Goal: Task Accomplishment & Management: Use online tool/utility

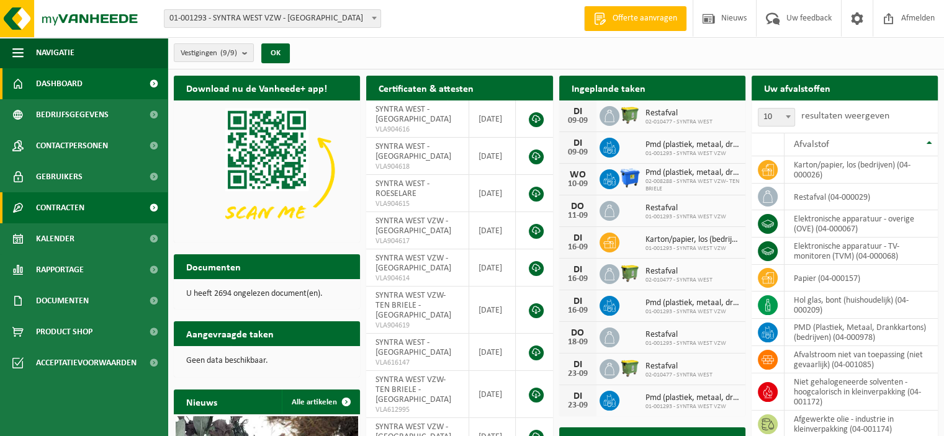
click at [74, 208] on span "Contracten" at bounding box center [60, 207] width 48 height 31
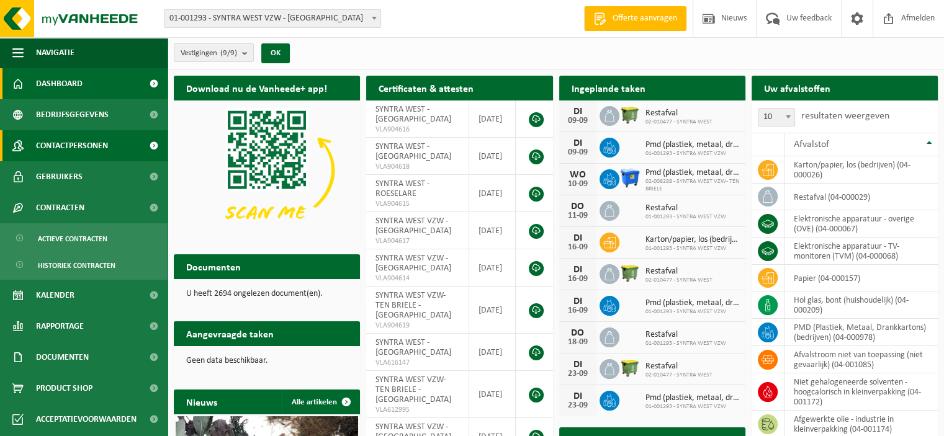
click at [81, 178] on link "Gebruikers" at bounding box center [84, 176] width 168 height 31
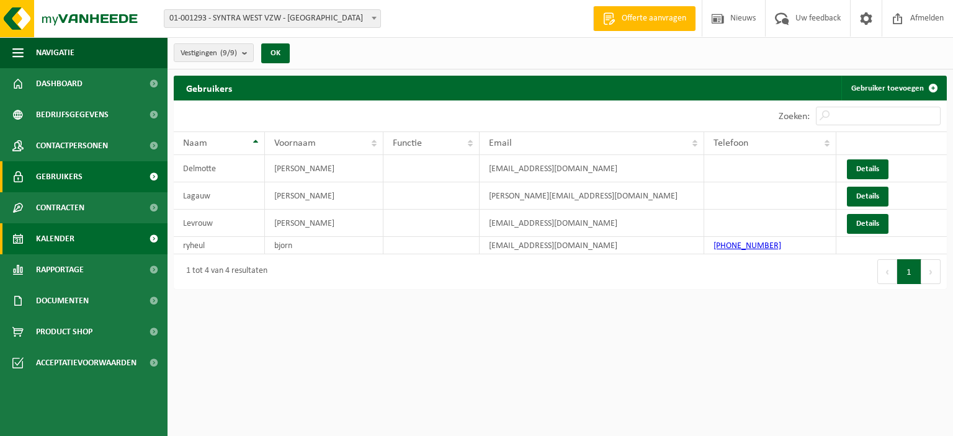
click at [74, 235] on link "Kalender" at bounding box center [84, 238] width 168 height 31
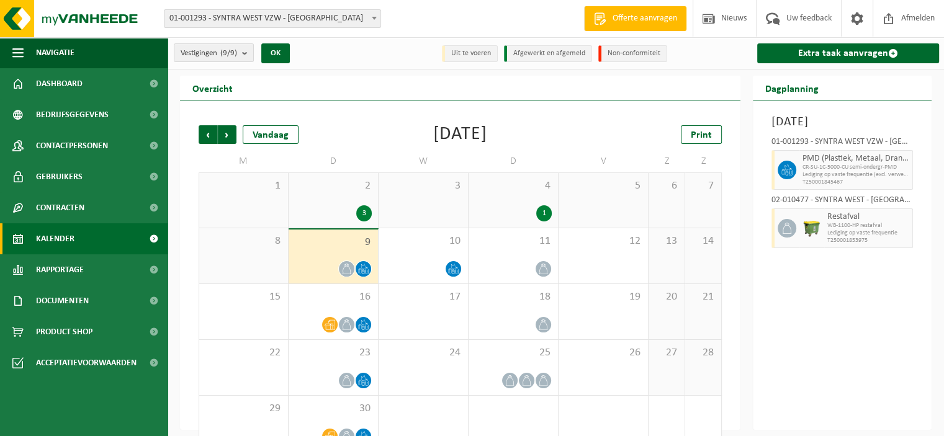
click at [252, 268] on div "8" at bounding box center [243, 255] width 89 height 55
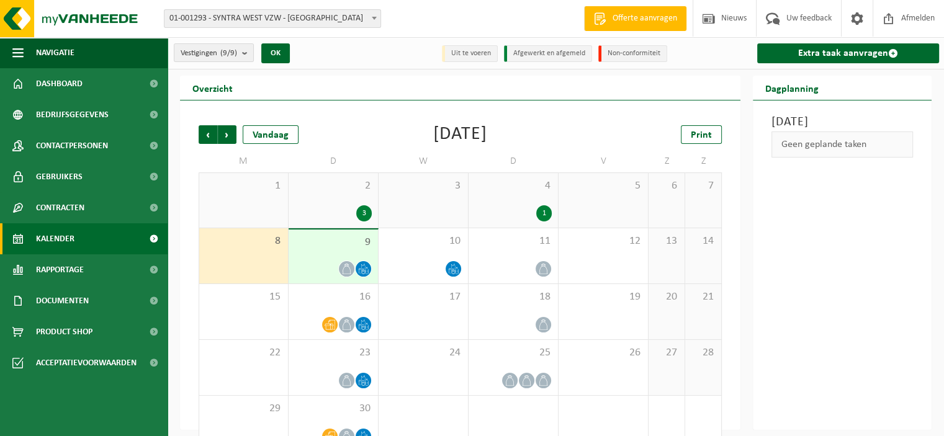
click at [313, 267] on div at bounding box center [333, 269] width 77 height 17
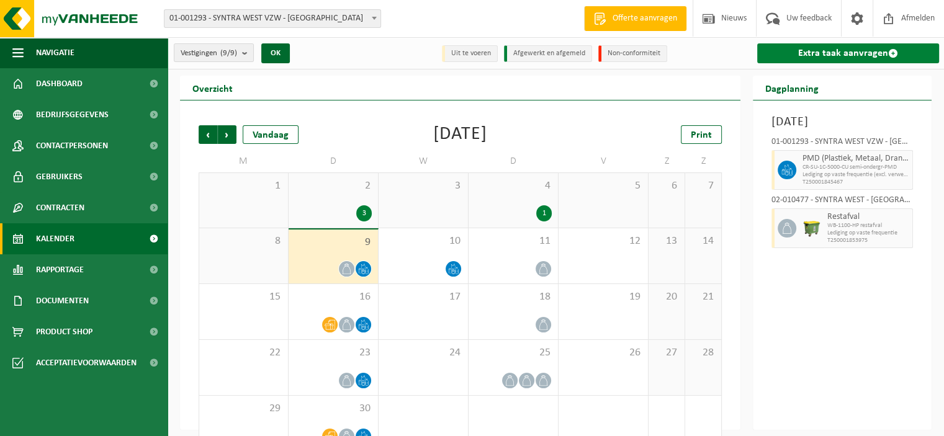
click at [829, 46] on link "Extra taak aanvragen" at bounding box center [848, 53] width 182 height 20
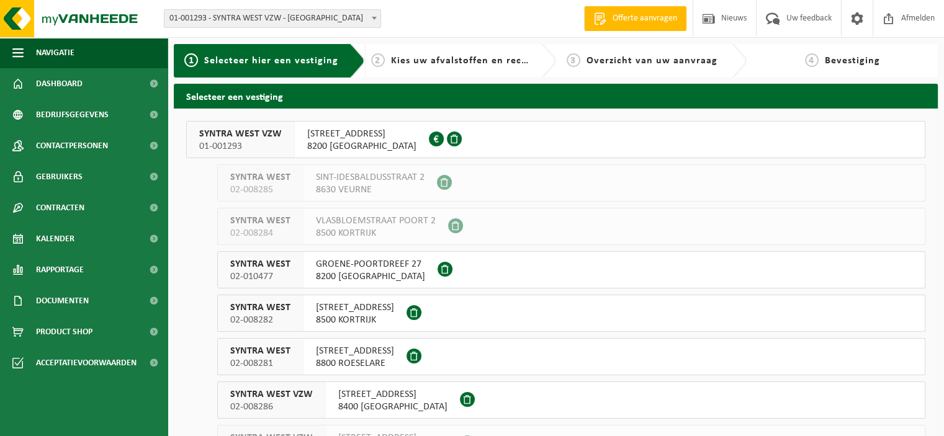
click at [363, 312] on span "DOORNIKSESTEENWEG 220" at bounding box center [355, 308] width 78 height 12
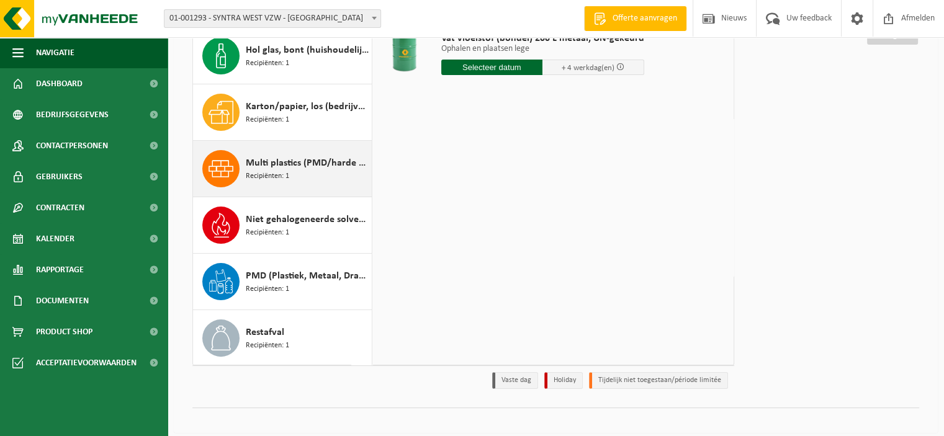
scroll to position [169, 0]
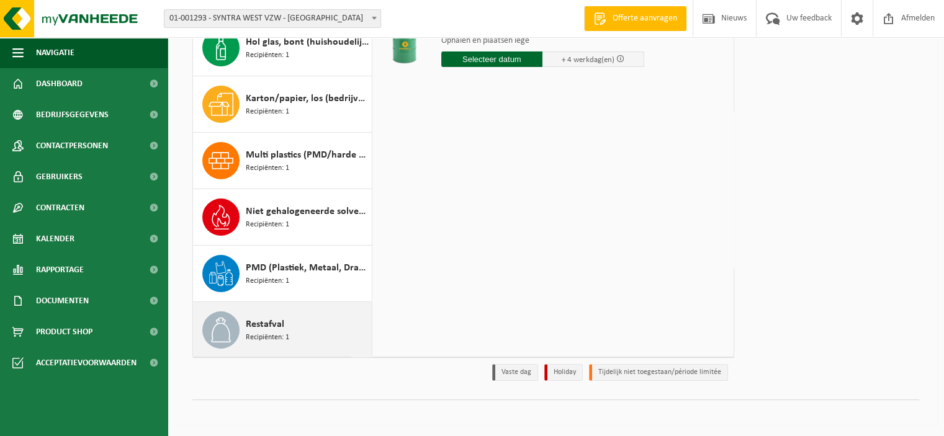
click at [261, 333] on span "Recipiënten: 1" at bounding box center [267, 338] width 43 height 12
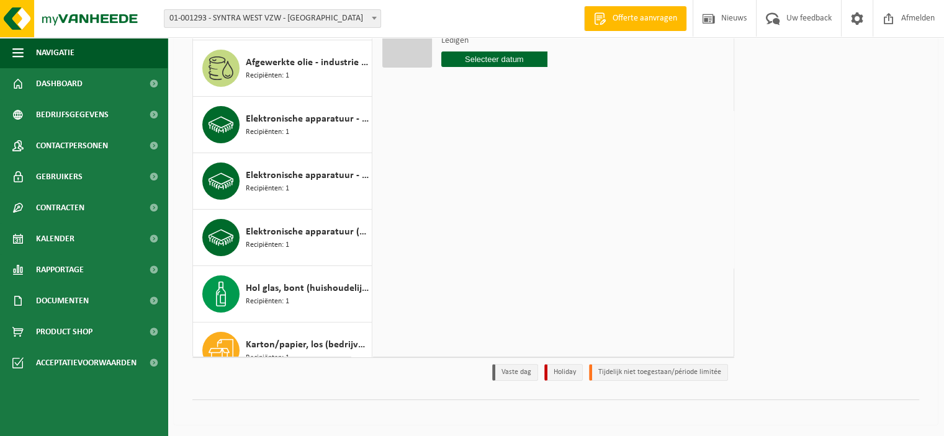
scroll to position [0, 0]
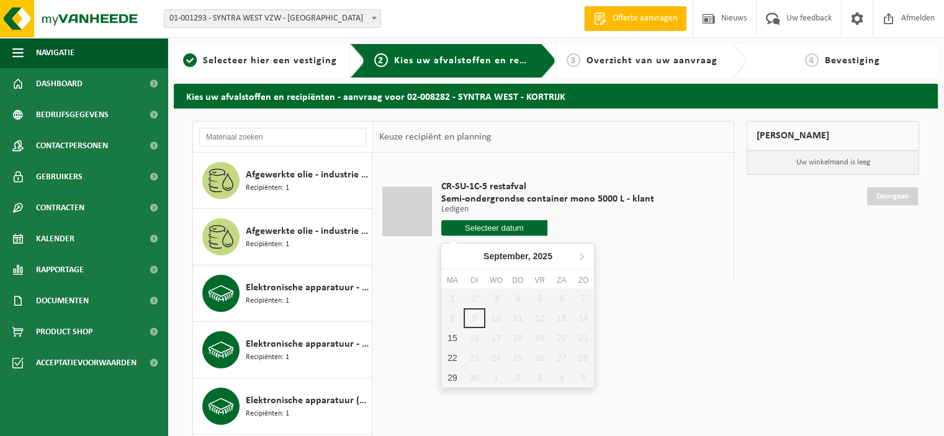
click at [477, 225] on input "text" at bounding box center [494, 228] width 107 height 16
click at [459, 342] on div "15" at bounding box center [452, 338] width 22 height 20
type input "Van [DATE]"
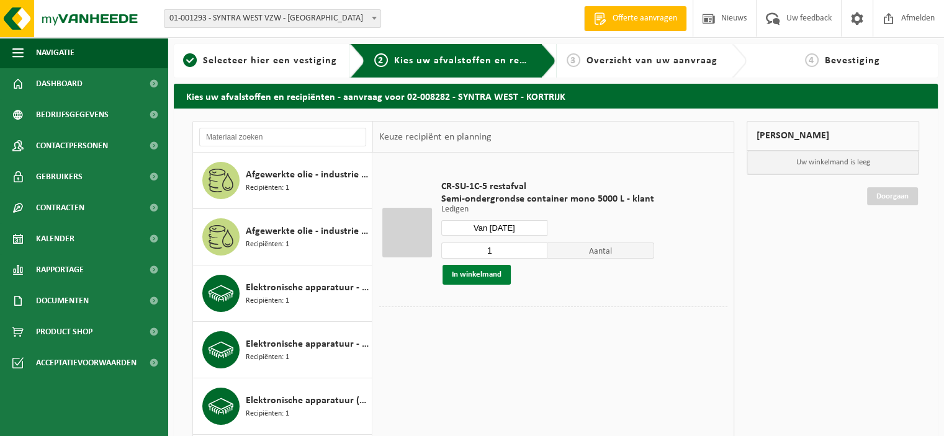
click at [460, 275] on button "In winkelmand" at bounding box center [477, 275] width 68 height 20
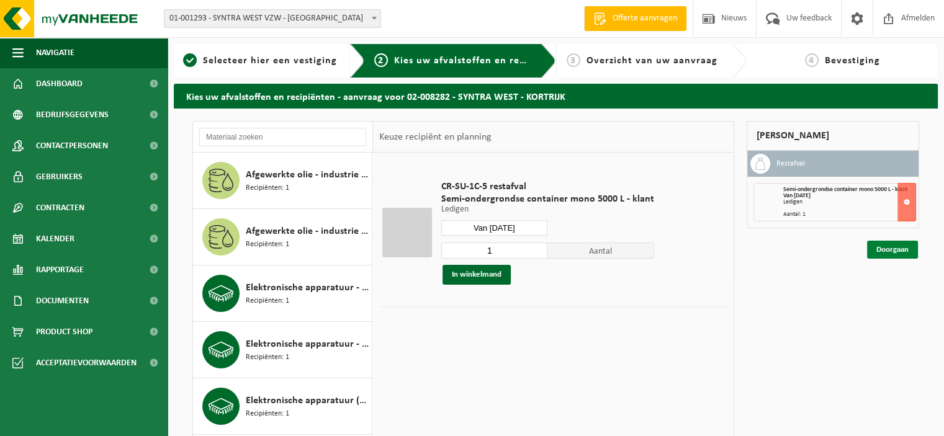
click at [884, 246] on link "Doorgaan" at bounding box center [892, 250] width 51 height 18
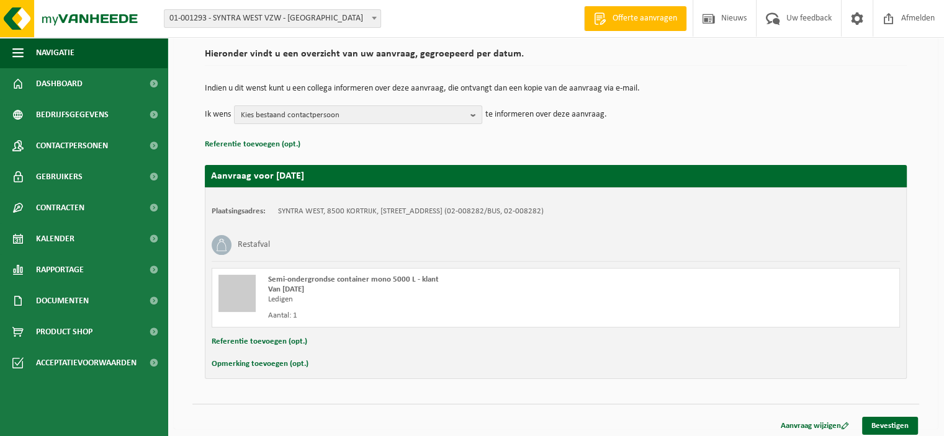
scroll to position [95, 0]
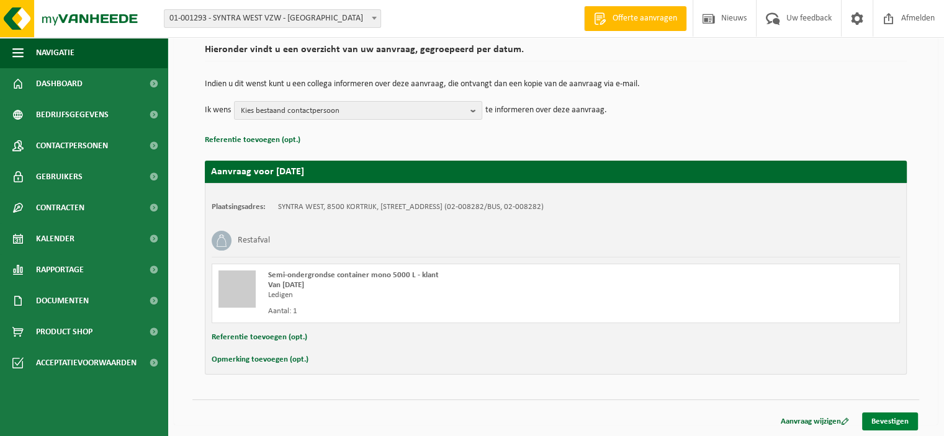
click at [892, 421] on link "Bevestigen" at bounding box center [890, 422] width 56 height 18
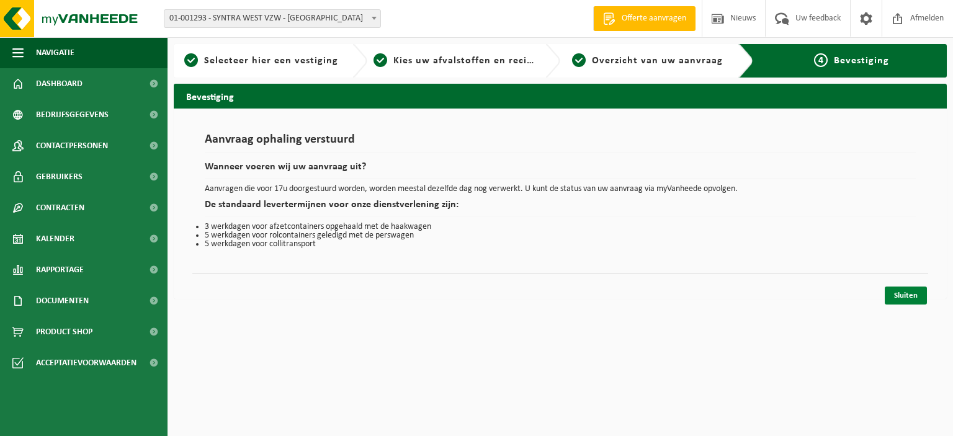
drag, startPoint x: 907, startPoint y: 295, endPoint x: 901, endPoint y: 297, distance: 6.5
click at [907, 295] on link "Sluiten" at bounding box center [906, 296] width 42 height 18
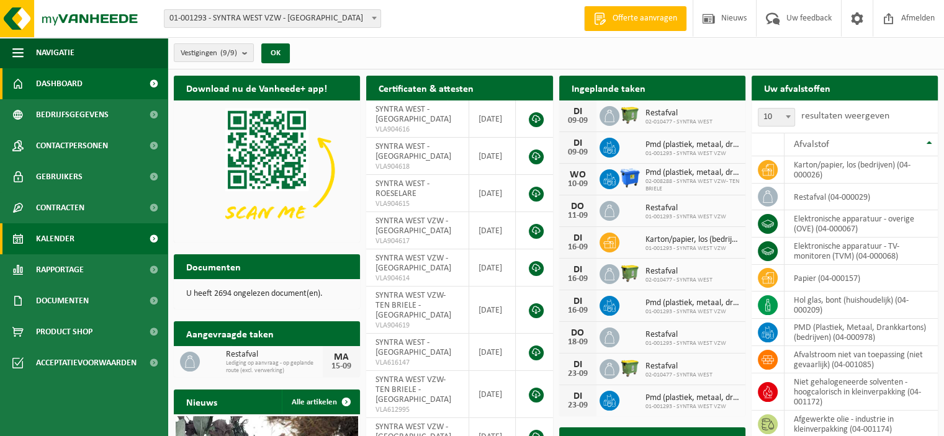
click at [74, 232] on link "Kalender" at bounding box center [84, 238] width 168 height 31
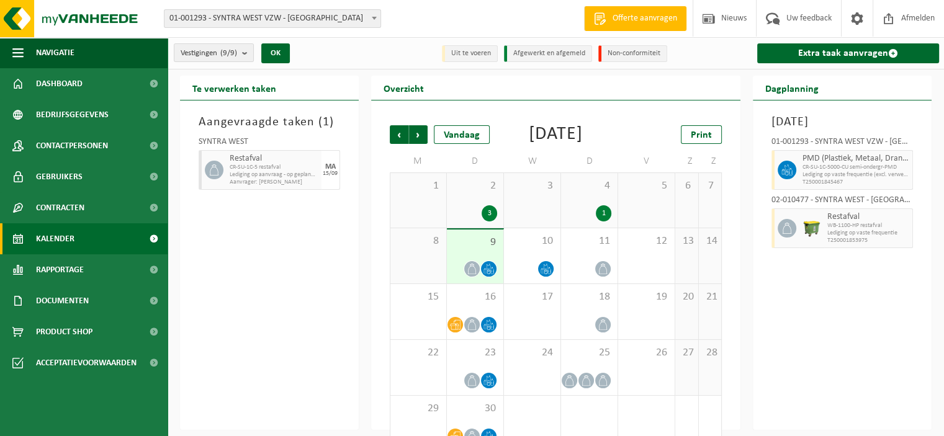
click at [74, 232] on span "Kalender" at bounding box center [55, 238] width 38 height 31
click at [457, 330] on icon at bounding box center [455, 325] width 11 height 11
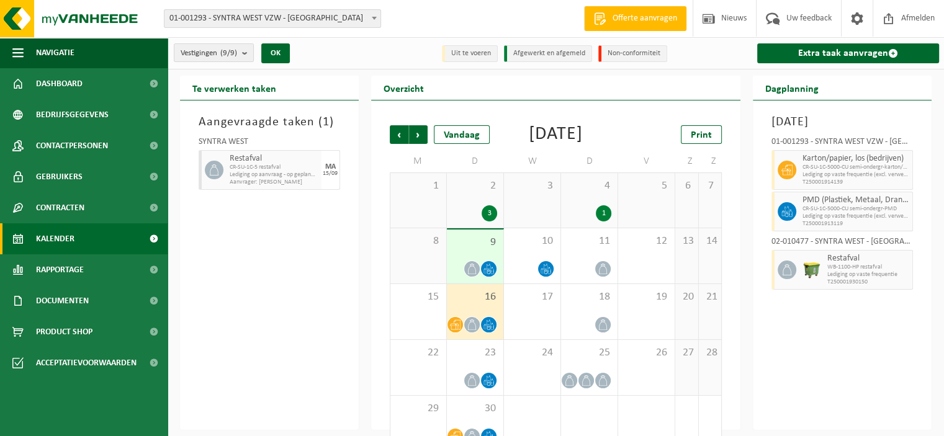
click at [256, 251] on div "Aangevraagde taken ( 1 ) SYNTRA WEST Restafval CR-SU-1C-5 restafval Lediging op…" at bounding box center [269, 266] width 179 height 330
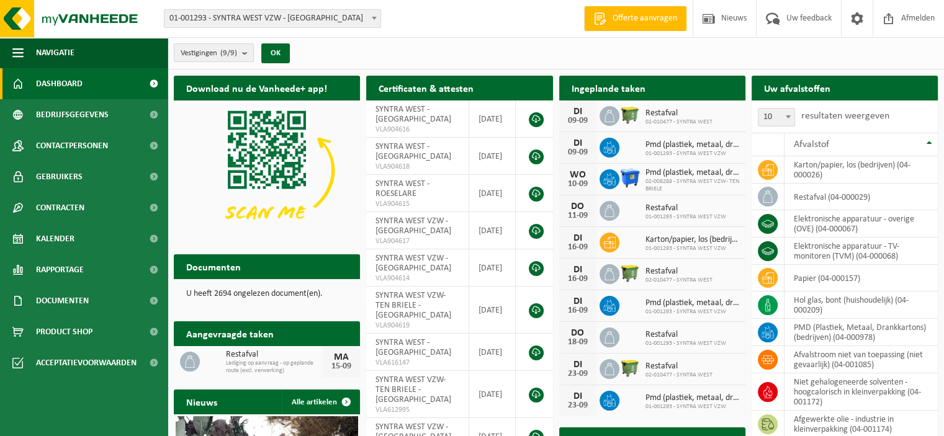
click at [253, 56] on b "submit" at bounding box center [247, 52] width 11 height 17
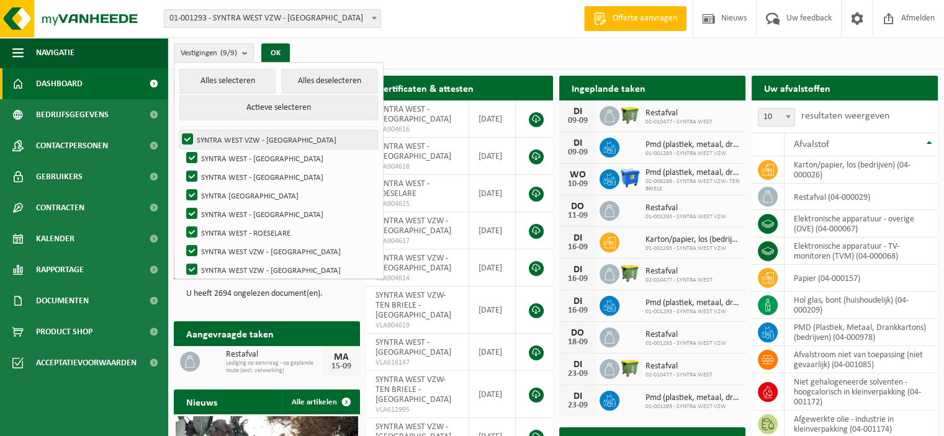
click at [239, 137] on label "SYNTRA WEST VZW - [GEOGRAPHIC_DATA]" at bounding box center [278, 139] width 198 height 19
click at [178, 130] on input "SYNTRA WEST VZW - [GEOGRAPHIC_DATA]" at bounding box center [177, 130] width 1 height 1
click at [186, 140] on label "SYNTRA WEST VZW - [GEOGRAPHIC_DATA]" at bounding box center [278, 139] width 198 height 19
click at [178, 130] on input "SYNTRA WEST VZW - [GEOGRAPHIC_DATA]" at bounding box center [177, 130] width 1 height 1
click at [300, 86] on button "Alles deselecteren" at bounding box center [330, 81] width 96 height 25
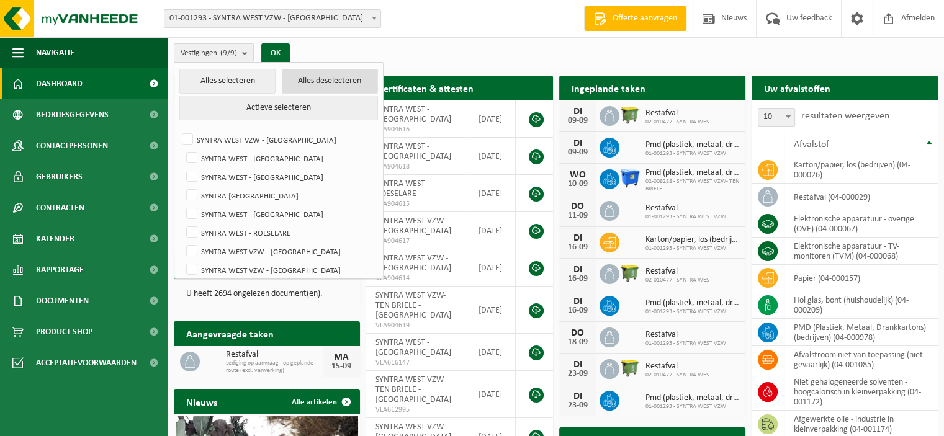
checkbox input "false"
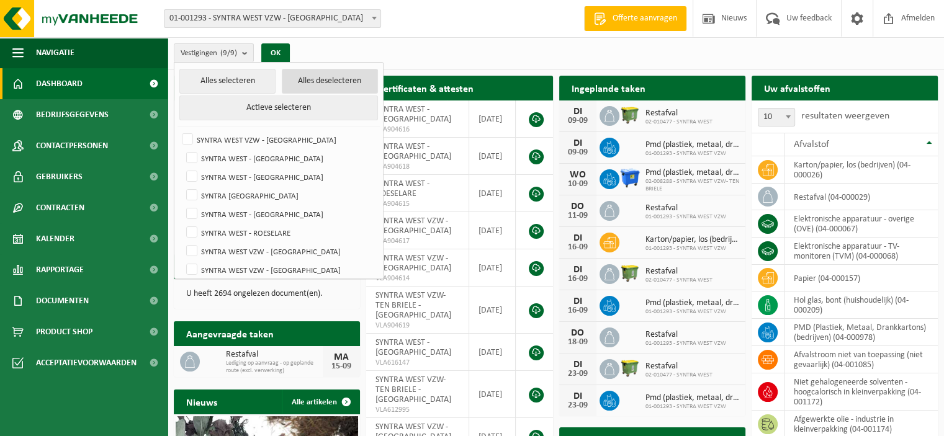
checkbox input "false"
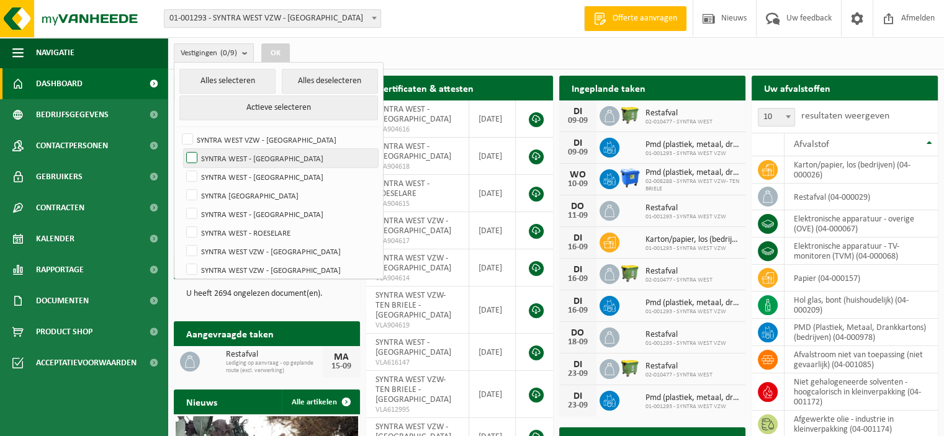
click at [235, 153] on label "SYNTRA WEST - [GEOGRAPHIC_DATA]" at bounding box center [281, 158] width 194 height 19
click at [182, 149] on input "SYNTRA WEST - [GEOGRAPHIC_DATA]" at bounding box center [181, 148] width 1 height 1
checkbox input "true"
click at [287, 50] on button "OK" at bounding box center [275, 53] width 29 height 20
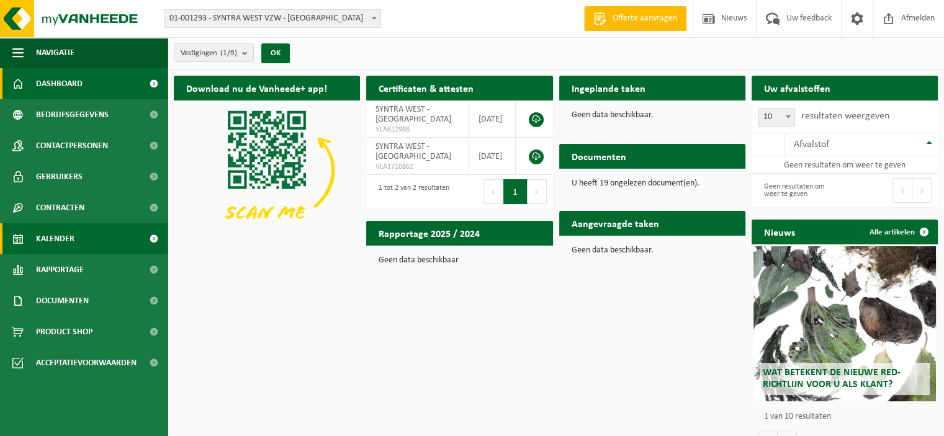
click at [58, 242] on span "Kalender" at bounding box center [55, 238] width 38 height 31
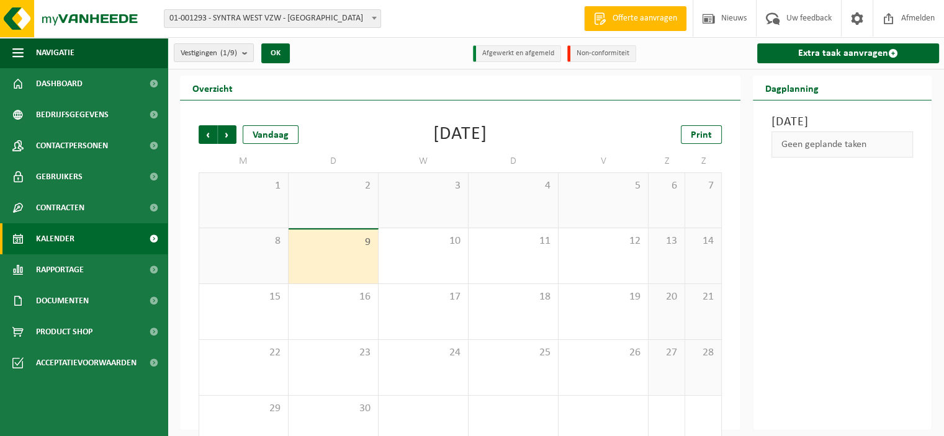
click at [258, 266] on div "8" at bounding box center [243, 255] width 89 height 55
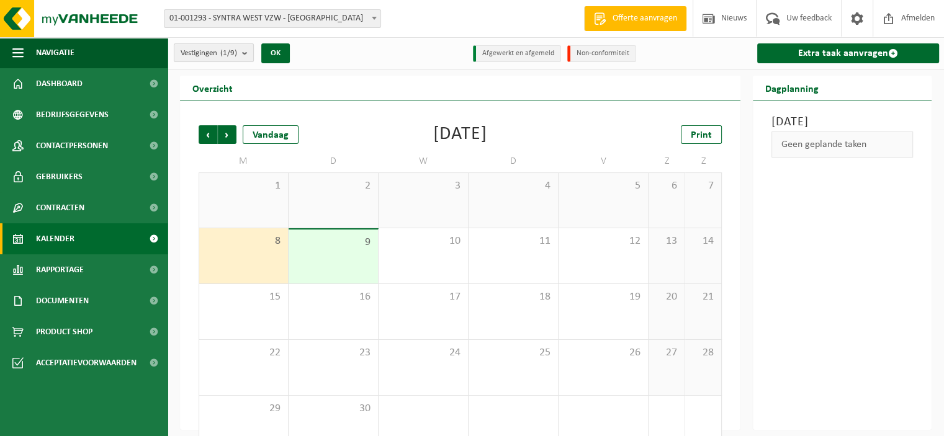
click at [253, 52] on b "submit" at bounding box center [247, 52] width 11 height 17
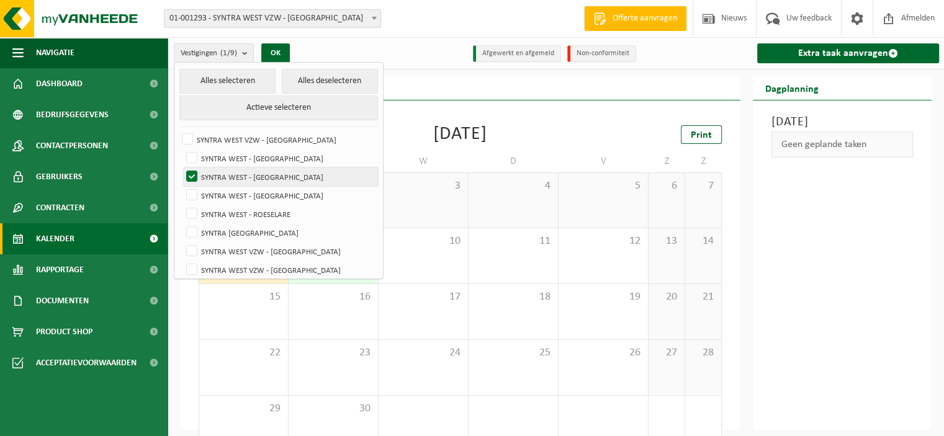
click at [212, 178] on label "SYNTRA WEST - [GEOGRAPHIC_DATA]" at bounding box center [281, 177] width 194 height 19
click at [182, 168] on input "SYNTRA WEST - [GEOGRAPHIC_DATA]" at bounding box center [181, 167] width 1 height 1
checkbox input "false"
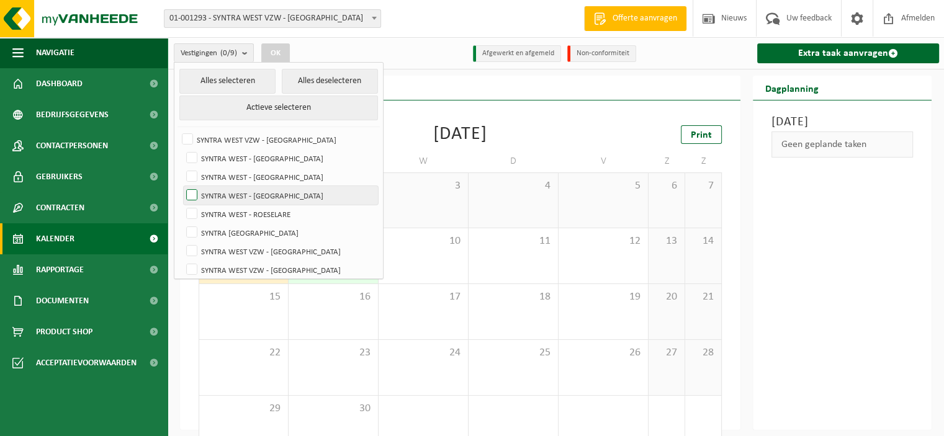
click at [201, 195] on label "SYNTRA WEST - [GEOGRAPHIC_DATA]" at bounding box center [281, 195] width 194 height 19
click at [182, 186] on input "SYNTRA WEST - [GEOGRAPHIC_DATA]" at bounding box center [181, 186] width 1 height 1
checkbox input "true"
click at [281, 54] on button "OK" at bounding box center [275, 53] width 29 height 20
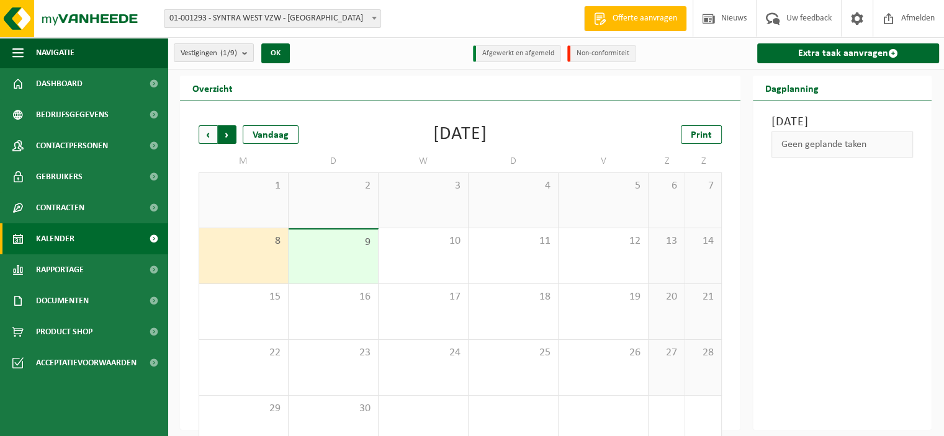
click at [205, 132] on span "Vorige" at bounding box center [208, 134] width 19 height 19
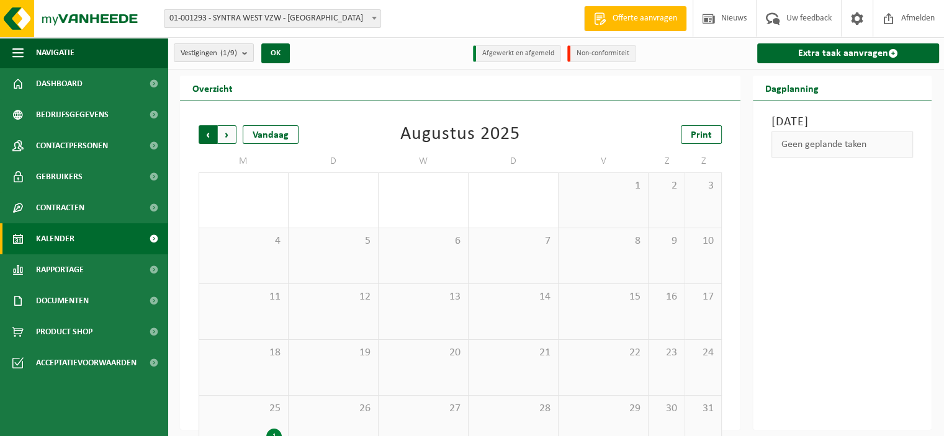
drag, startPoint x: 226, startPoint y: 134, endPoint x: 240, endPoint y: 105, distance: 32.5
click at [227, 134] on span "Volgende" at bounding box center [227, 134] width 19 height 19
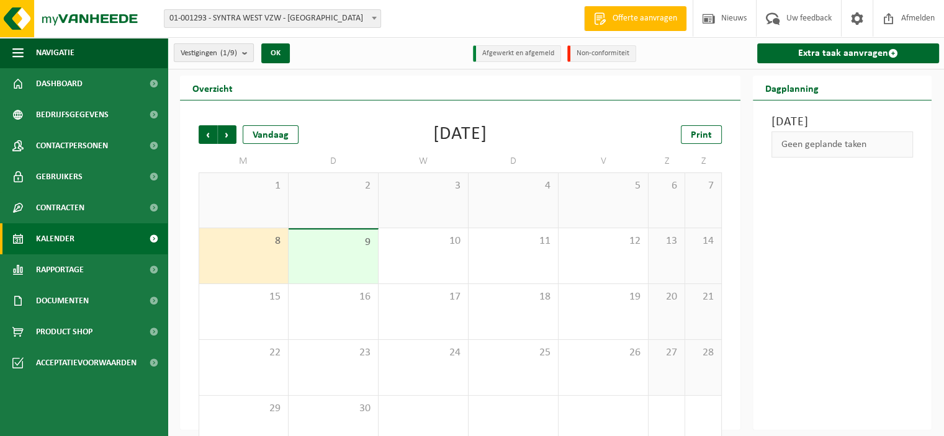
click at [246, 44] on b "submit" at bounding box center [247, 52] width 11 height 17
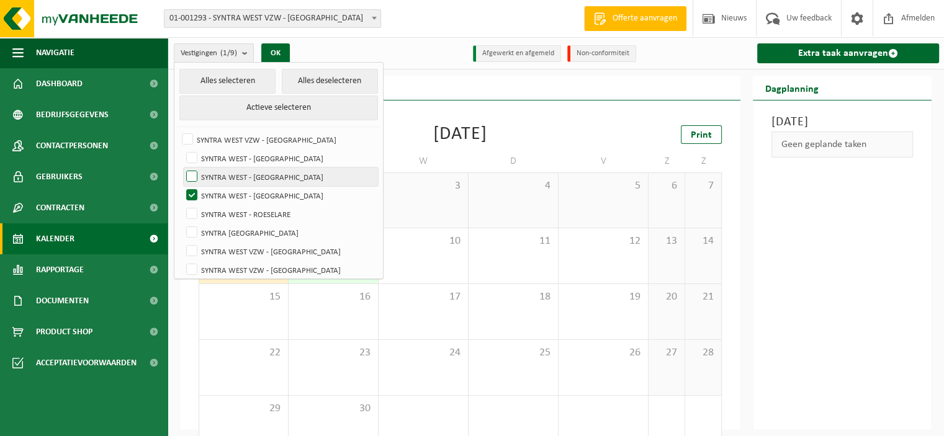
click at [212, 172] on label "SYNTRA WEST - [GEOGRAPHIC_DATA]" at bounding box center [281, 177] width 194 height 19
click at [182, 168] on input "SYNTRA WEST - [GEOGRAPHIC_DATA]" at bounding box center [181, 167] width 1 height 1
checkbox input "true"
click at [279, 54] on button "OK" at bounding box center [275, 53] width 29 height 20
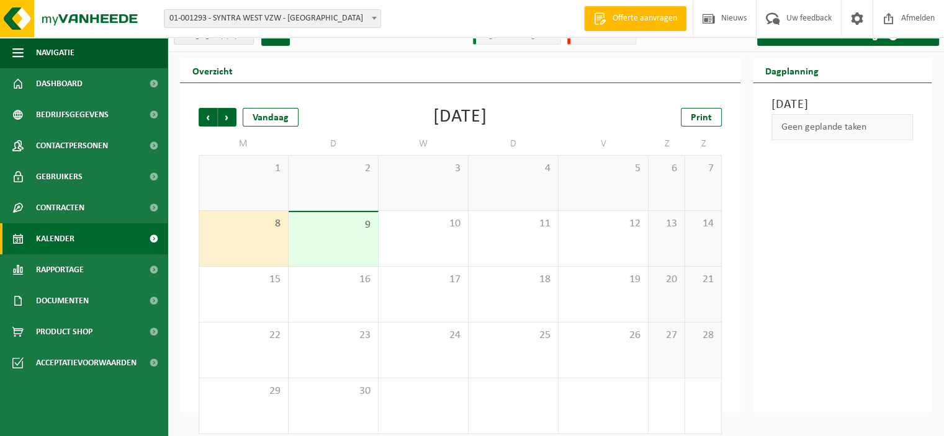
scroll to position [27, 0]
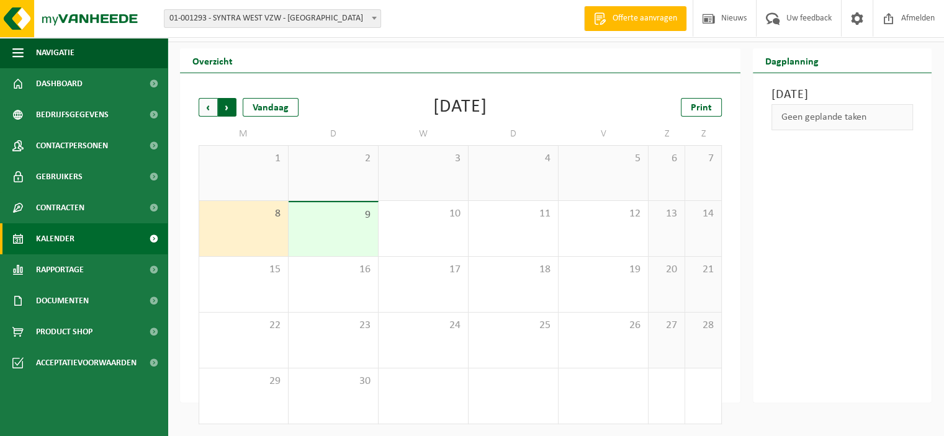
click at [209, 105] on span "Vorige" at bounding box center [208, 107] width 19 height 19
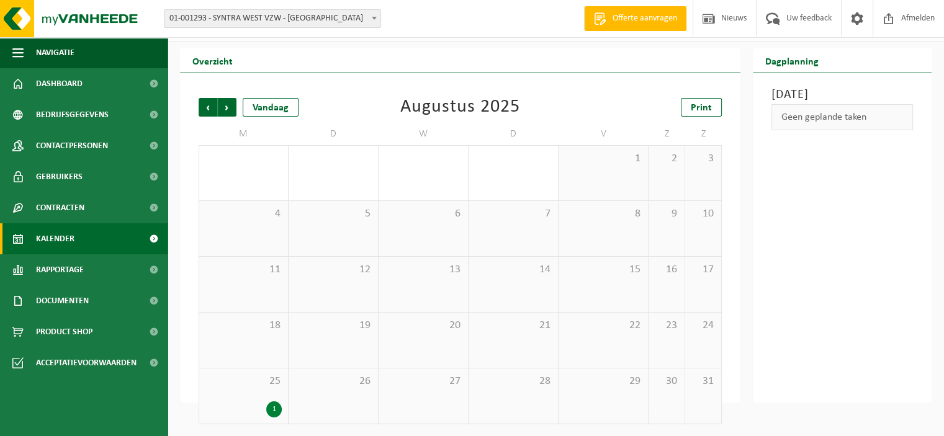
click at [209, 105] on span "Vorige" at bounding box center [208, 107] width 19 height 19
click at [271, 238] on div "1" at bounding box center [274, 242] width 16 height 16
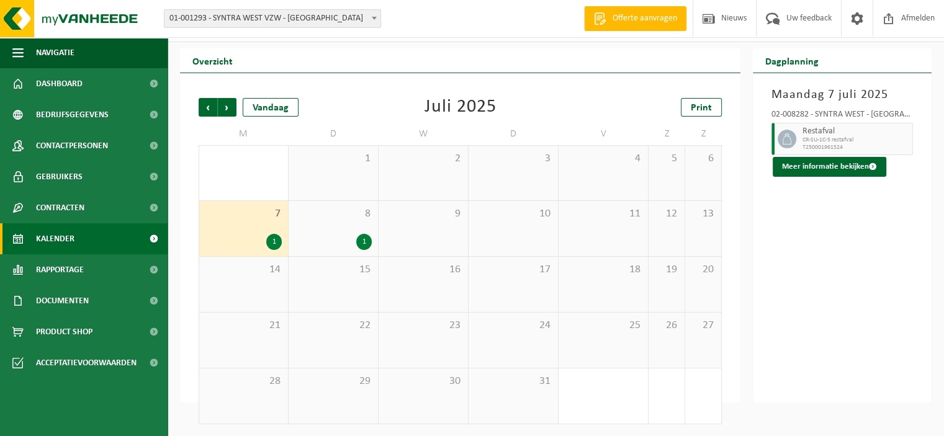
click at [362, 238] on div "1" at bounding box center [364, 242] width 16 height 16
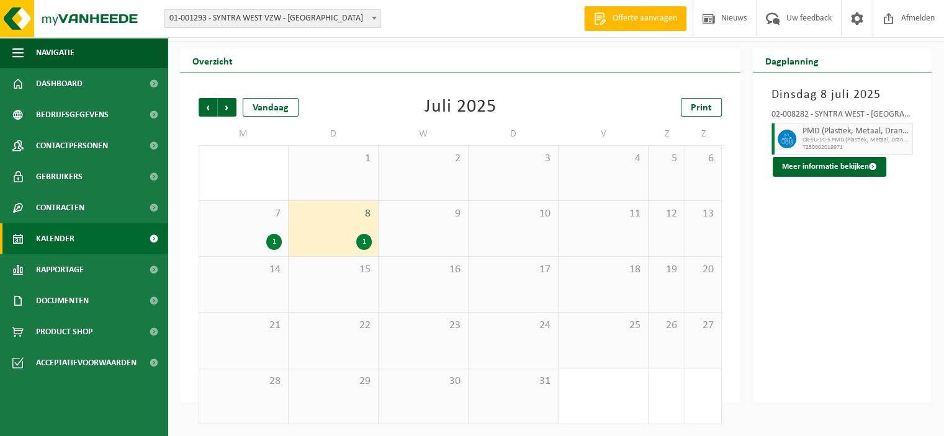
click at [250, 80] on div "Vorige Volgende Vandaag Juli 2025 Print M D W D V Z Z 30 1 1 2 3 4 5 6 7 1 8 1 …" at bounding box center [460, 238] width 561 height 330
